Goal: Transaction & Acquisition: Purchase product/service

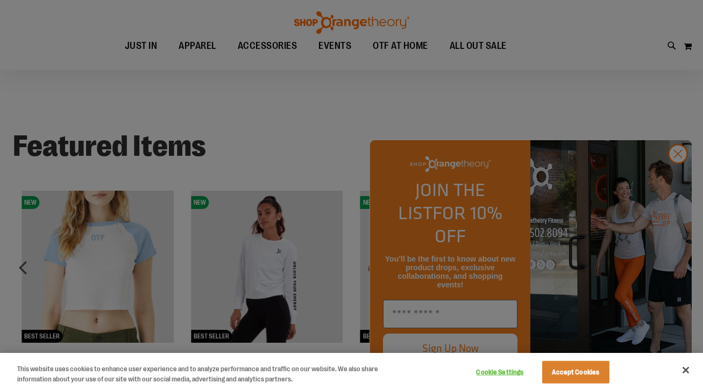
scroll to position [680, 0]
click at [674, 178] on div at bounding box center [351, 195] width 703 height 390
click at [679, 181] on div at bounding box center [351, 195] width 703 height 390
click at [560, 137] on div at bounding box center [351, 195] width 703 height 390
click at [558, 377] on button "Accept Cookies" at bounding box center [575, 372] width 67 height 23
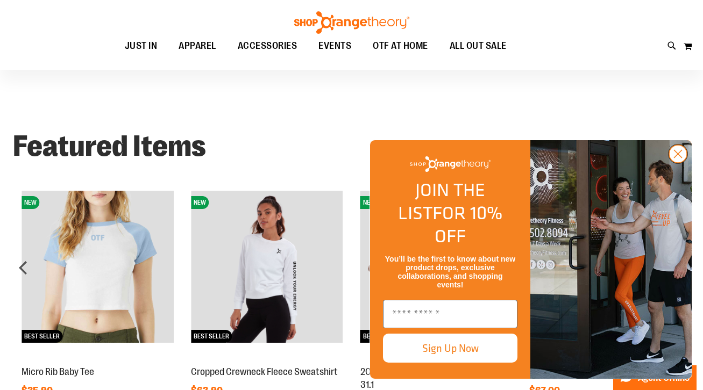
click at [684, 163] on circle "Close dialog" at bounding box center [678, 154] width 18 height 18
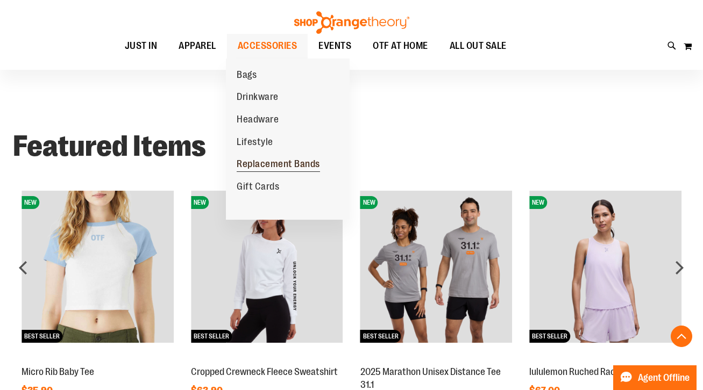
click at [266, 165] on span "Replacement Bands" at bounding box center [278, 165] width 83 height 13
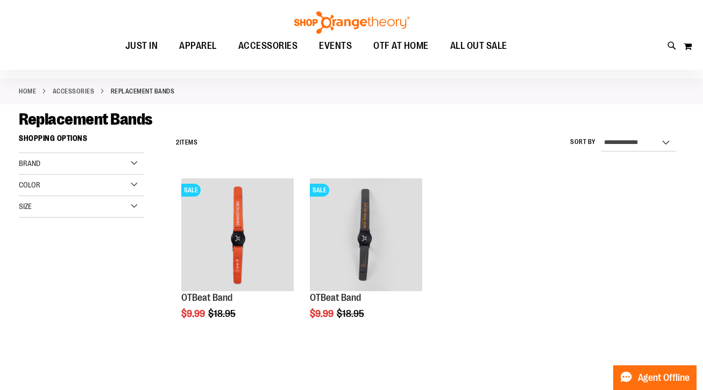
scroll to position [42, 0]
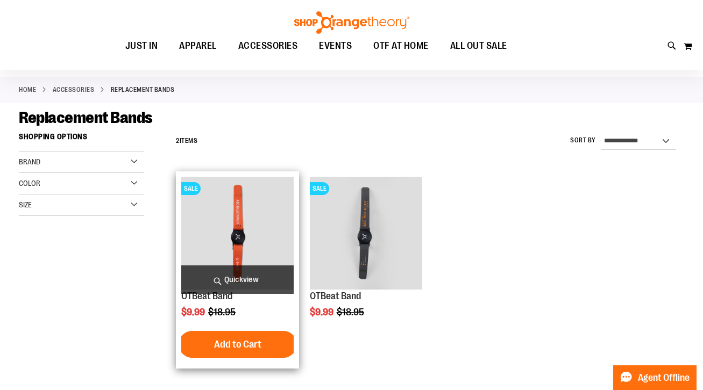
click at [233, 241] on img "product" at bounding box center [237, 233] width 112 height 112
click at [228, 280] on span "Quickview" at bounding box center [237, 280] width 112 height 28
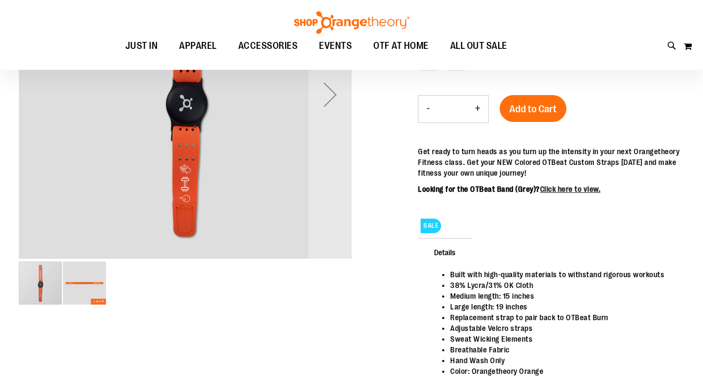
scroll to position [123, 0]
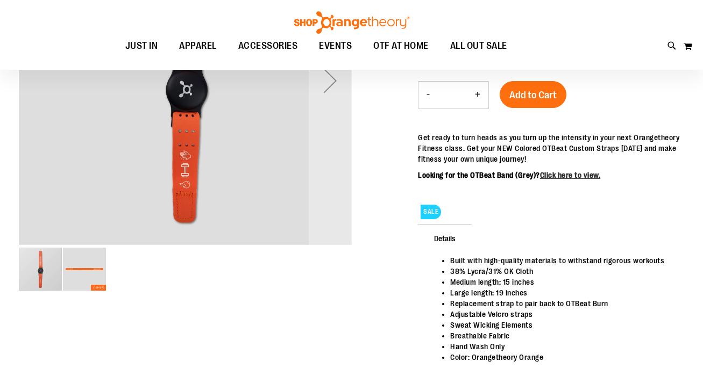
click at [99, 259] on img "image 2 of 2" at bounding box center [84, 269] width 43 height 43
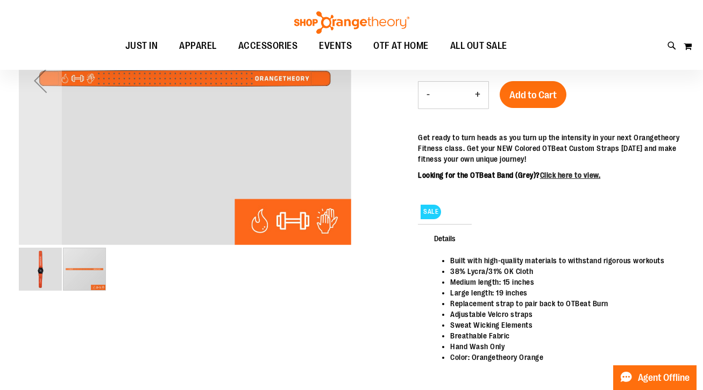
scroll to position [44, 0]
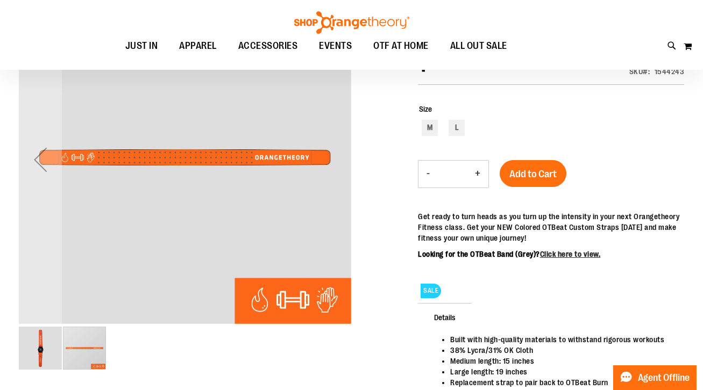
click at [40, 334] on img "image 1 of 2" at bounding box center [40, 348] width 43 height 43
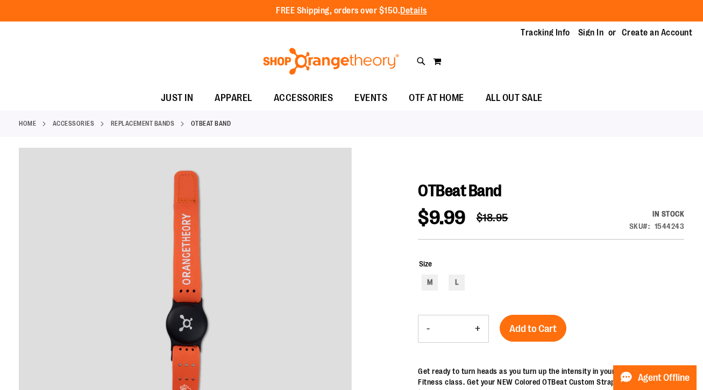
scroll to position [0, 0]
